Goal: Task Accomplishment & Management: Complete application form

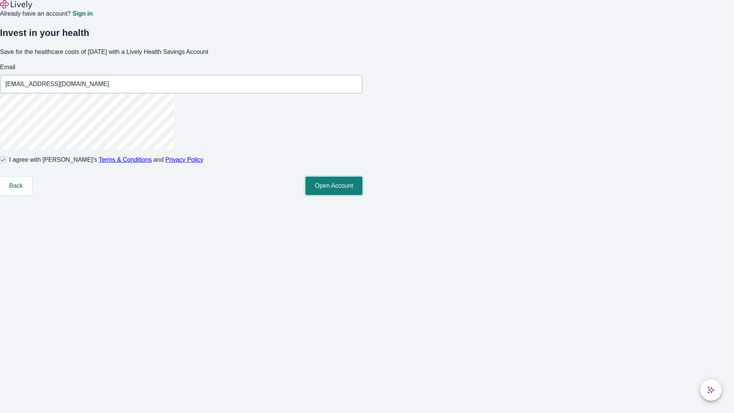
click at [362, 195] on button "Open Account" at bounding box center [333, 186] width 57 height 18
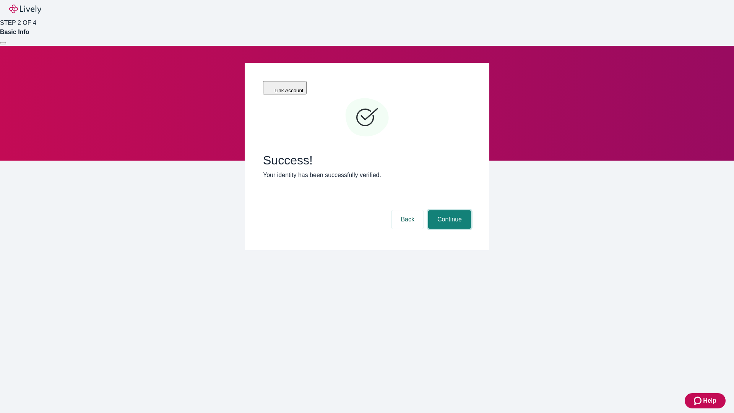
click at [448, 210] on button "Continue" at bounding box center [449, 219] width 43 height 18
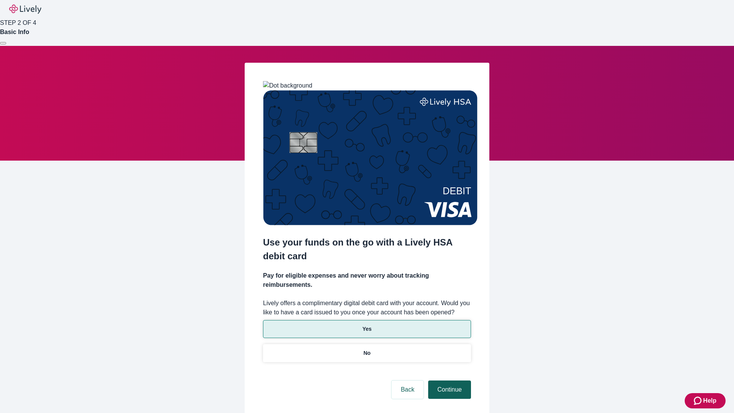
click at [366, 325] on p "Yes" at bounding box center [366, 329] width 9 height 8
click at [448, 380] on button "Continue" at bounding box center [449, 389] width 43 height 18
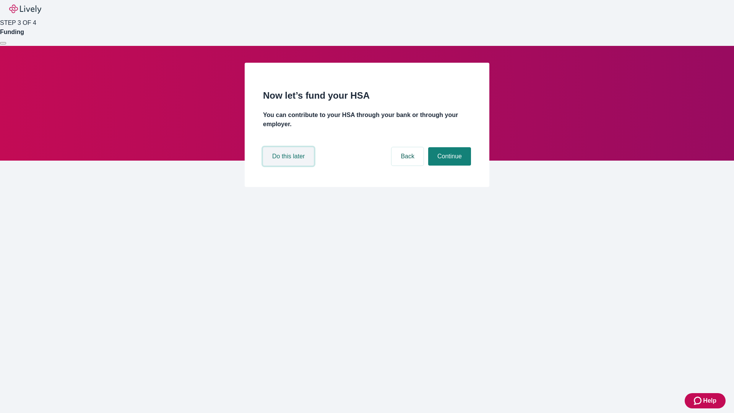
click at [289, 165] on button "Do this later" at bounding box center [288, 156] width 51 height 18
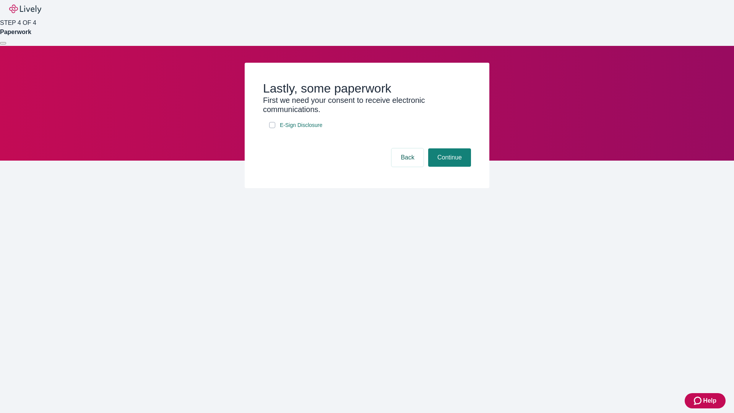
click at [272, 128] on input "E-Sign Disclosure" at bounding box center [272, 125] width 6 height 6
checkbox input "true"
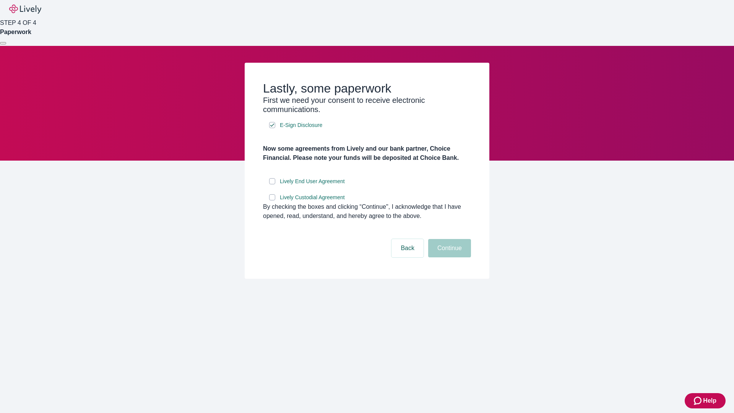
click at [272, 184] on input "Lively End User Agreement" at bounding box center [272, 181] width 6 height 6
checkbox input "true"
click at [272, 200] on input "Lively Custodial Agreement" at bounding box center [272, 197] width 6 height 6
checkbox input "true"
click at [448, 257] on button "Continue" at bounding box center [449, 248] width 43 height 18
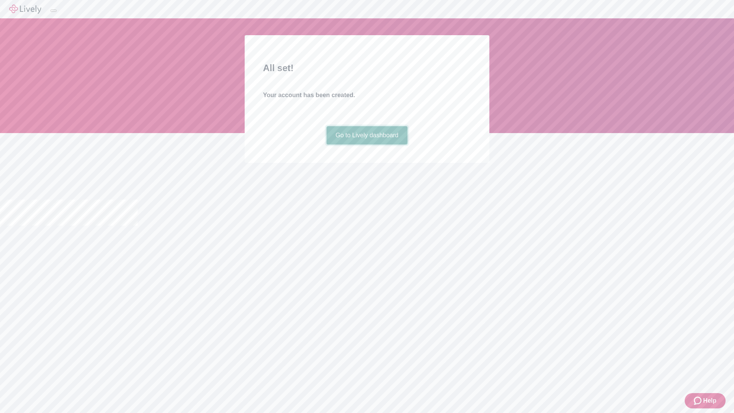
click at [366, 144] on link "Go to Lively dashboard" at bounding box center [366, 135] width 81 height 18
